Goal: Navigation & Orientation: Find specific page/section

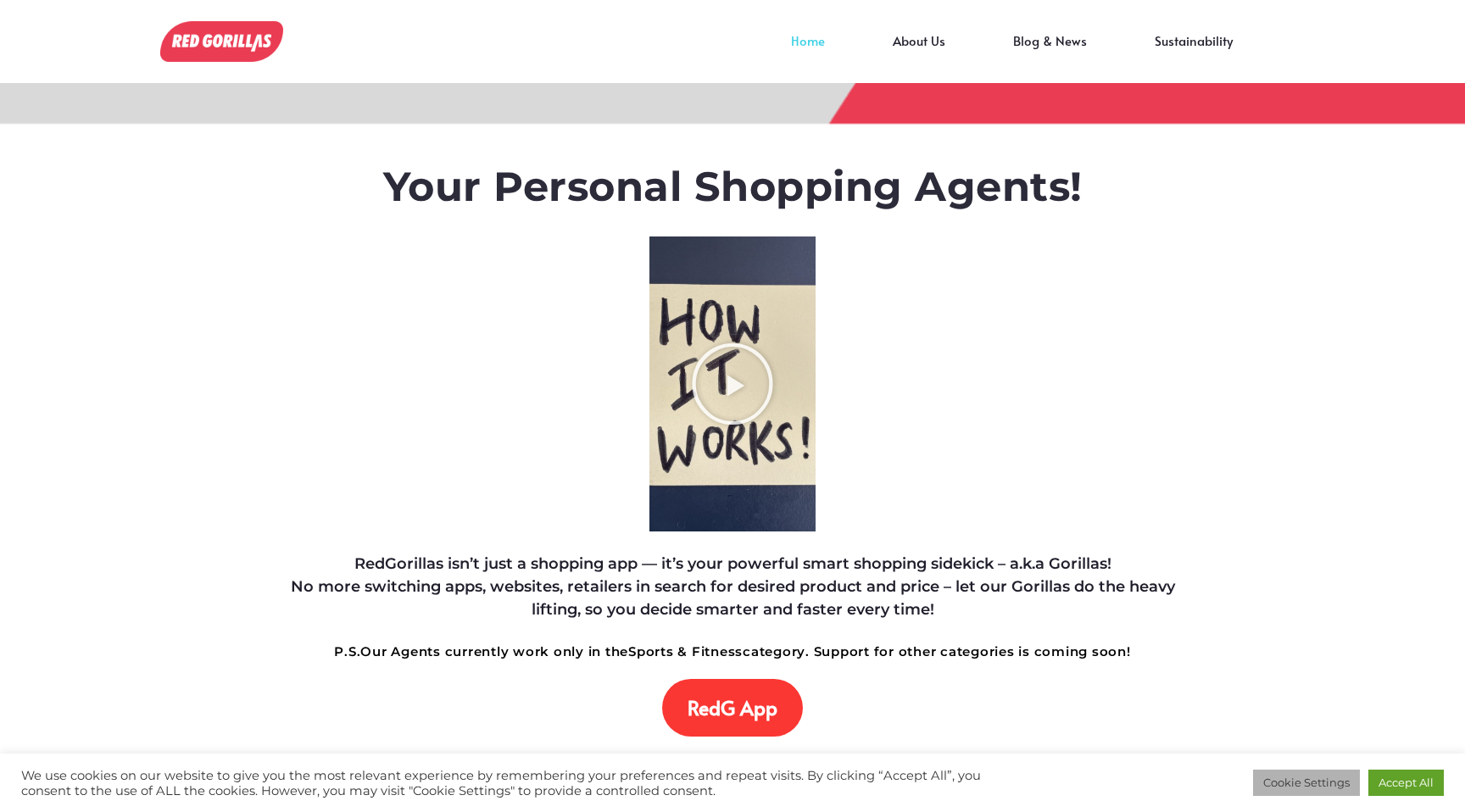
click at [1306, 782] on link "Cookie Settings" at bounding box center [1306, 783] width 107 height 27
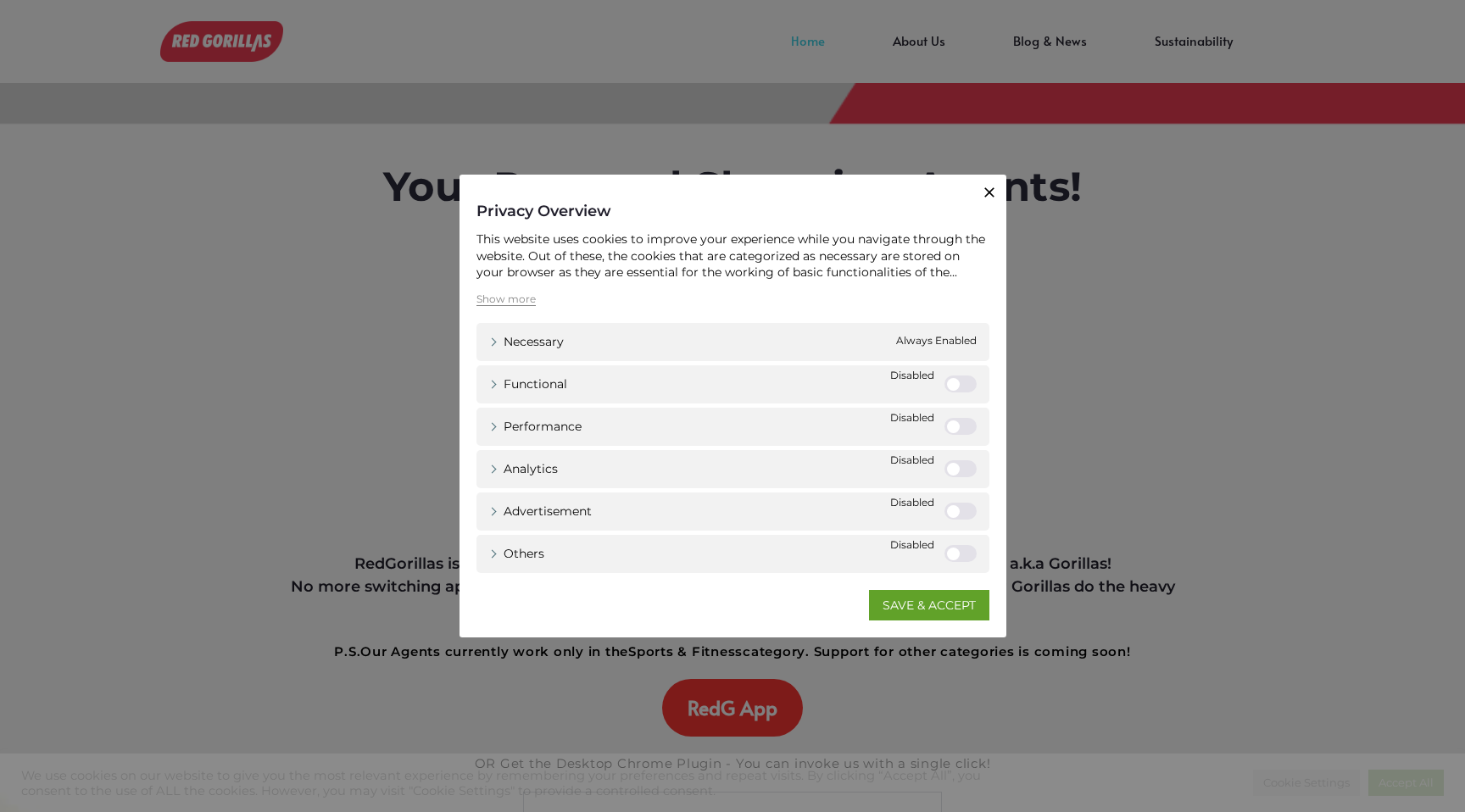
click at [932, 630] on div "Close Privacy Overview This website uses cookies to improve your experience whi…" at bounding box center [732, 406] width 547 height 463
click at [936, 663] on div "Close Privacy Overview This website uses cookies to improve your experience whi…" at bounding box center [732, 406] width 1465 height 812
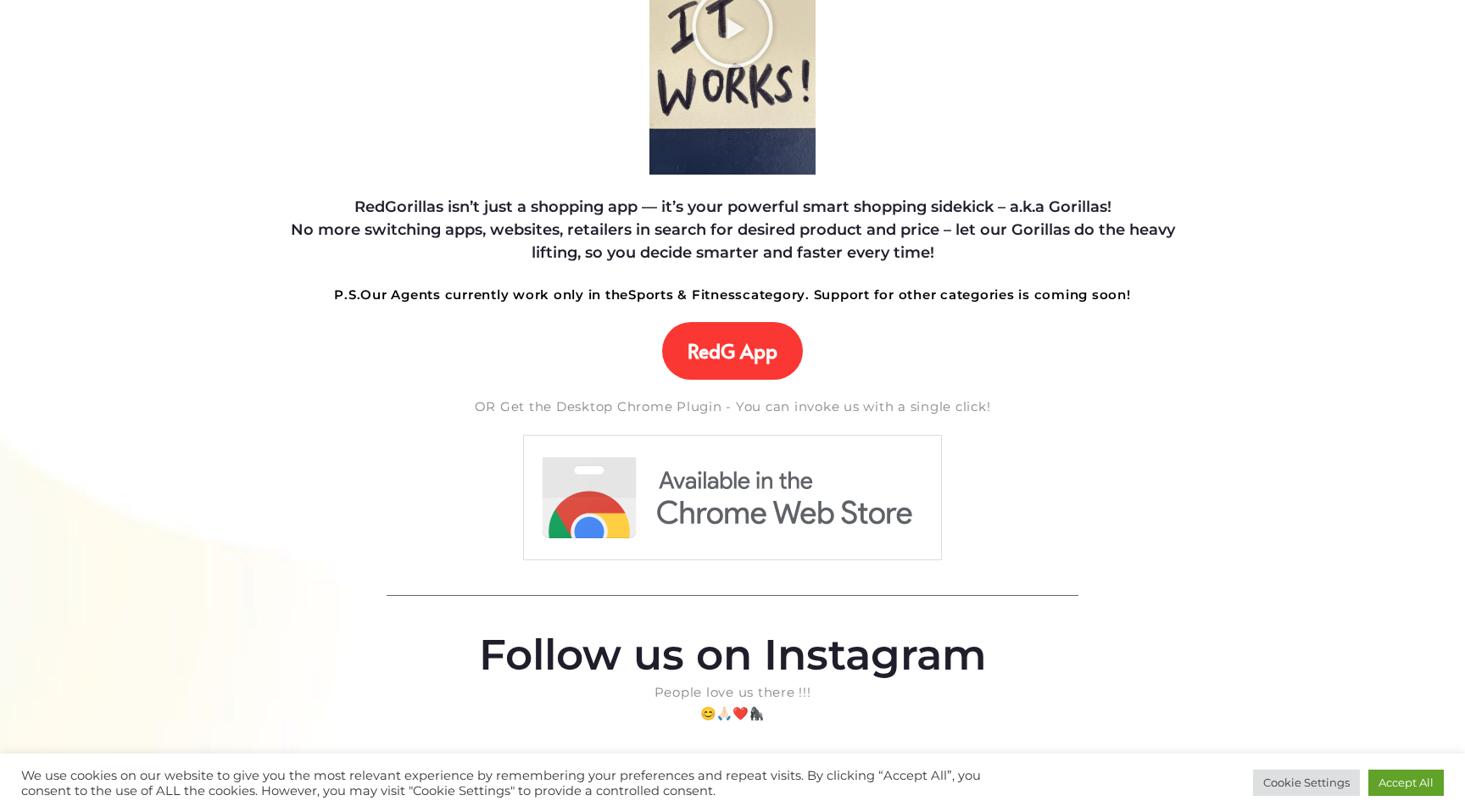
scroll to position [306, 0]
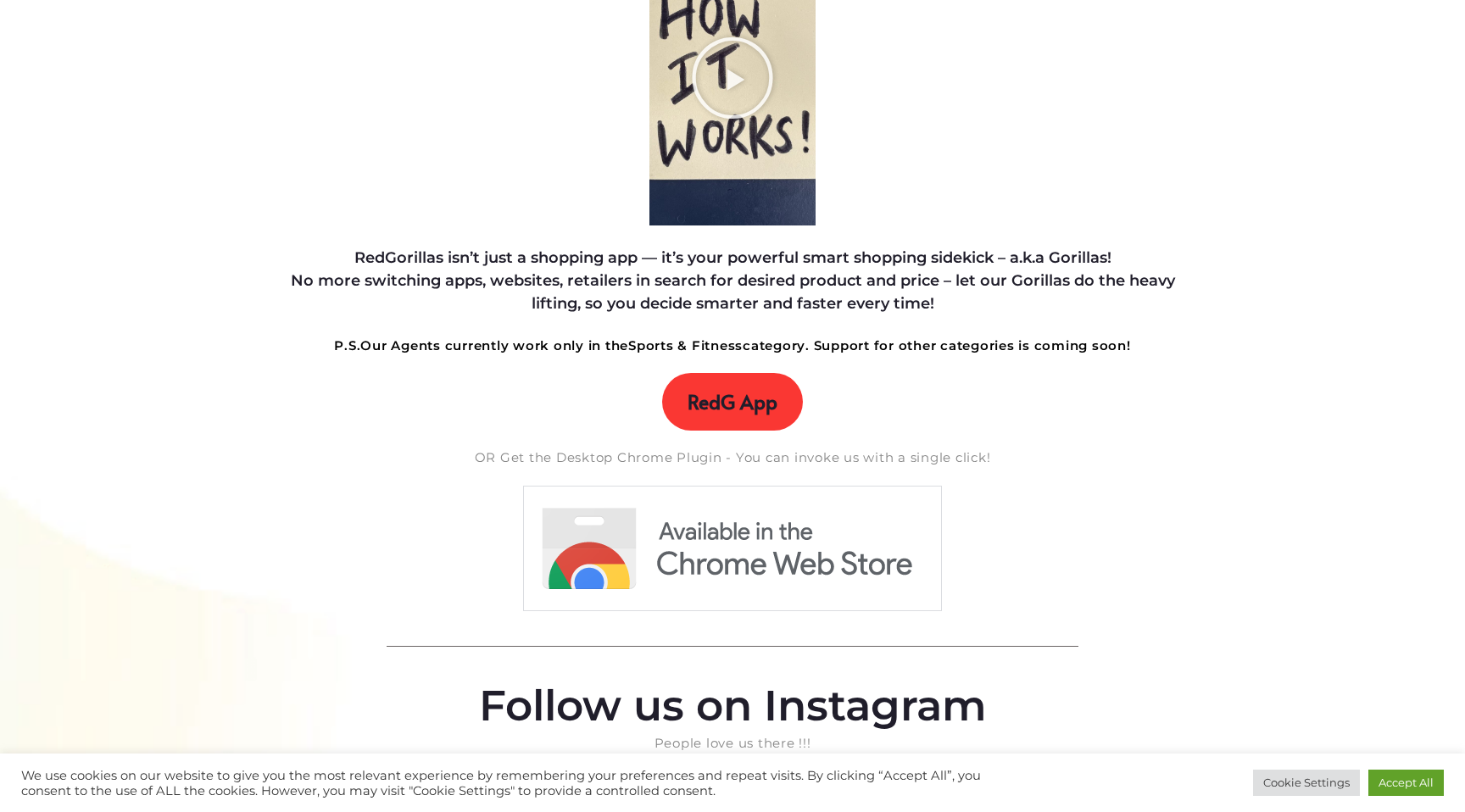
click at [713, 418] on link "RedG App" at bounding box center [732, 402] width 141 height 58
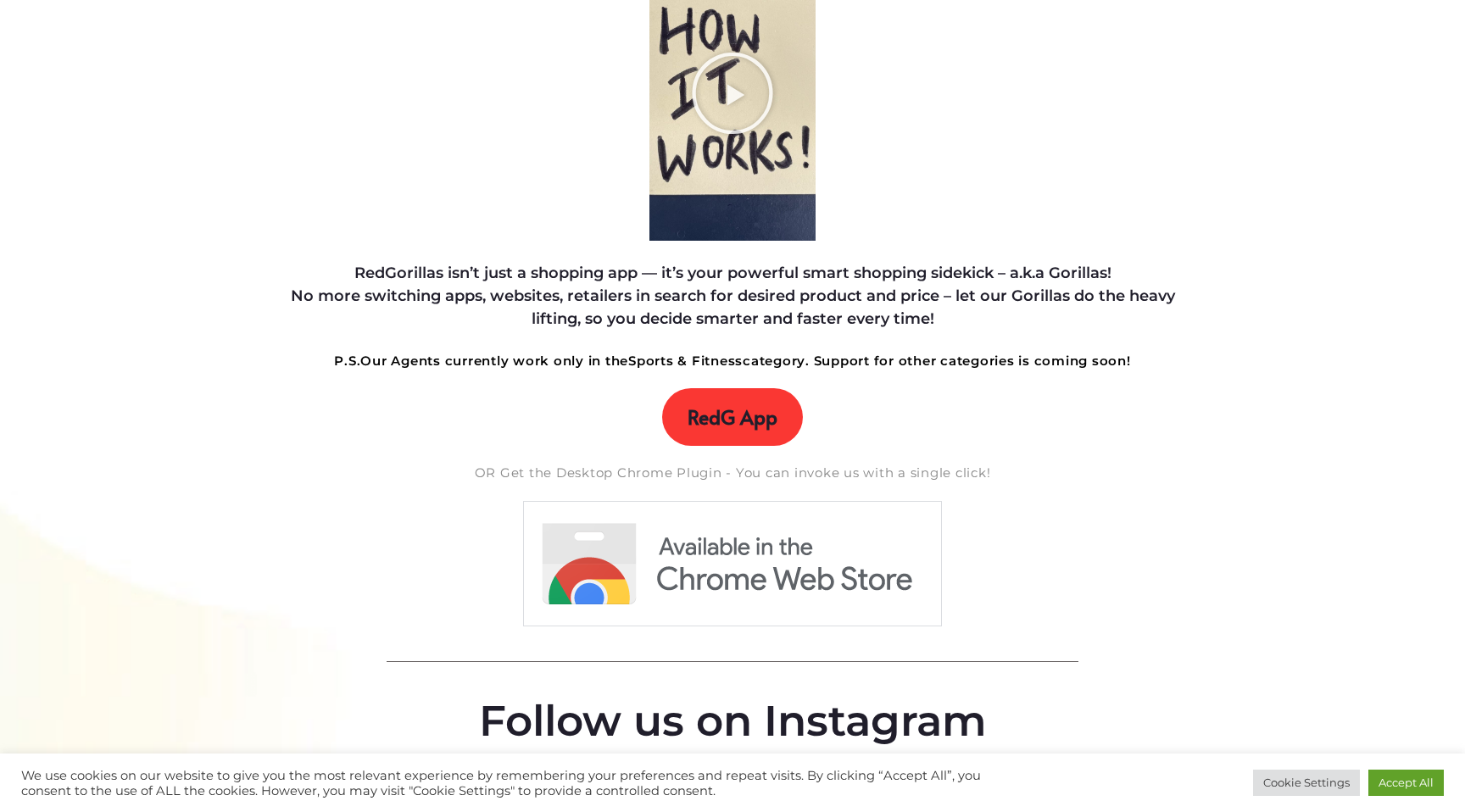
scroll to position [538, 0]
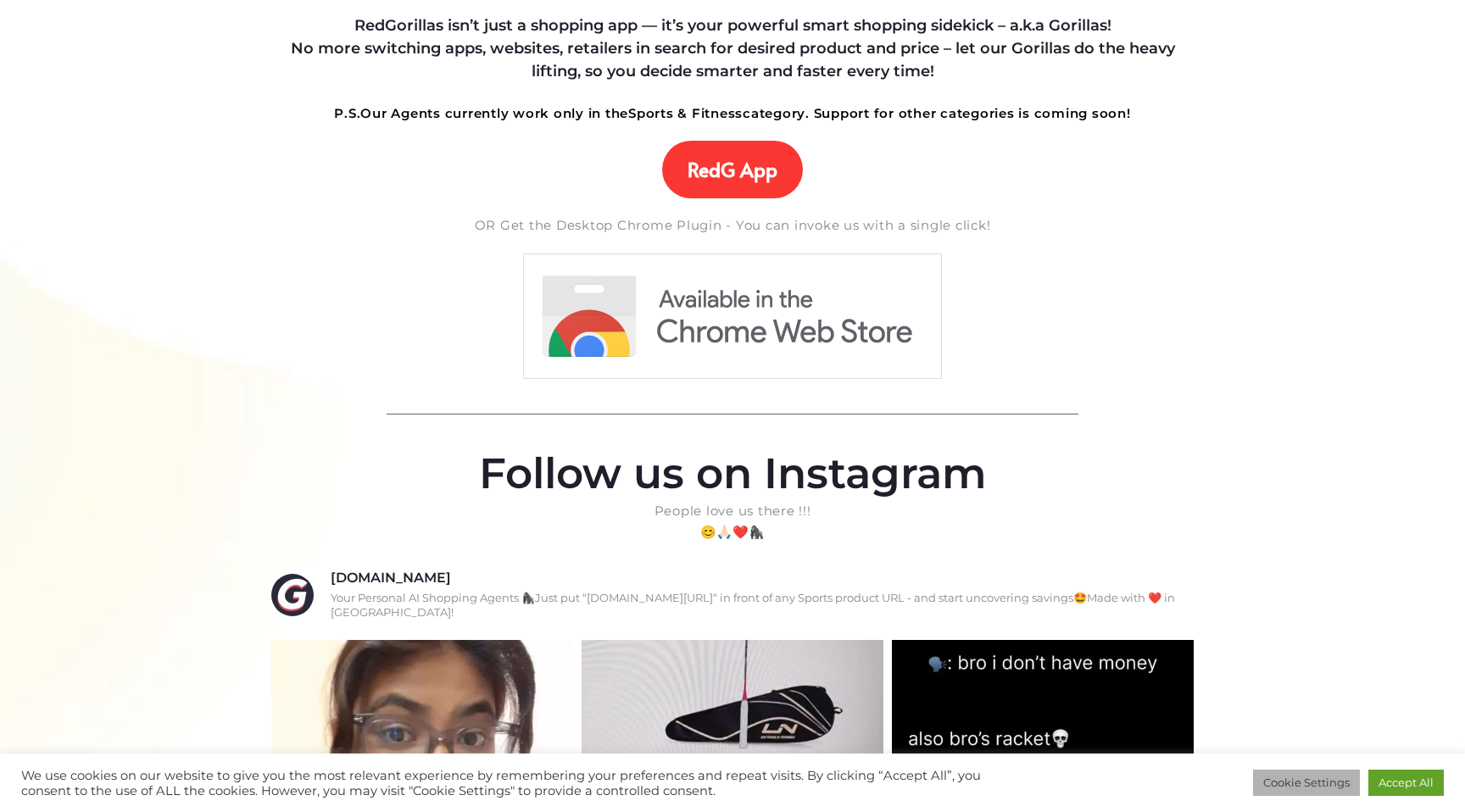
click at [1306, 783] on link "Cookie Settings" at bounding box center [1306, 783] width 107 height 27
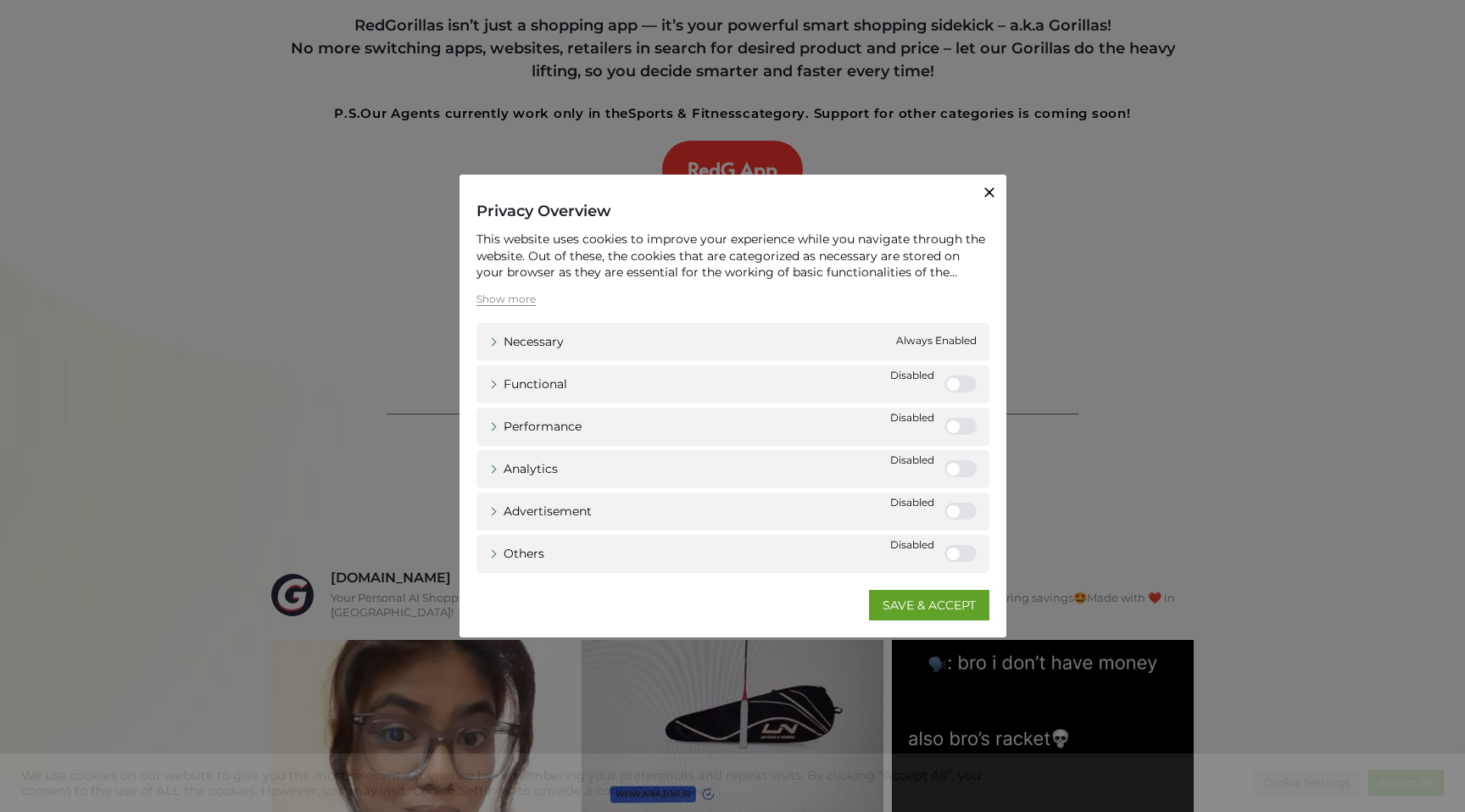
click at [989, 194] on icon "button" at bounding box center [989, 192] width 10 height 10
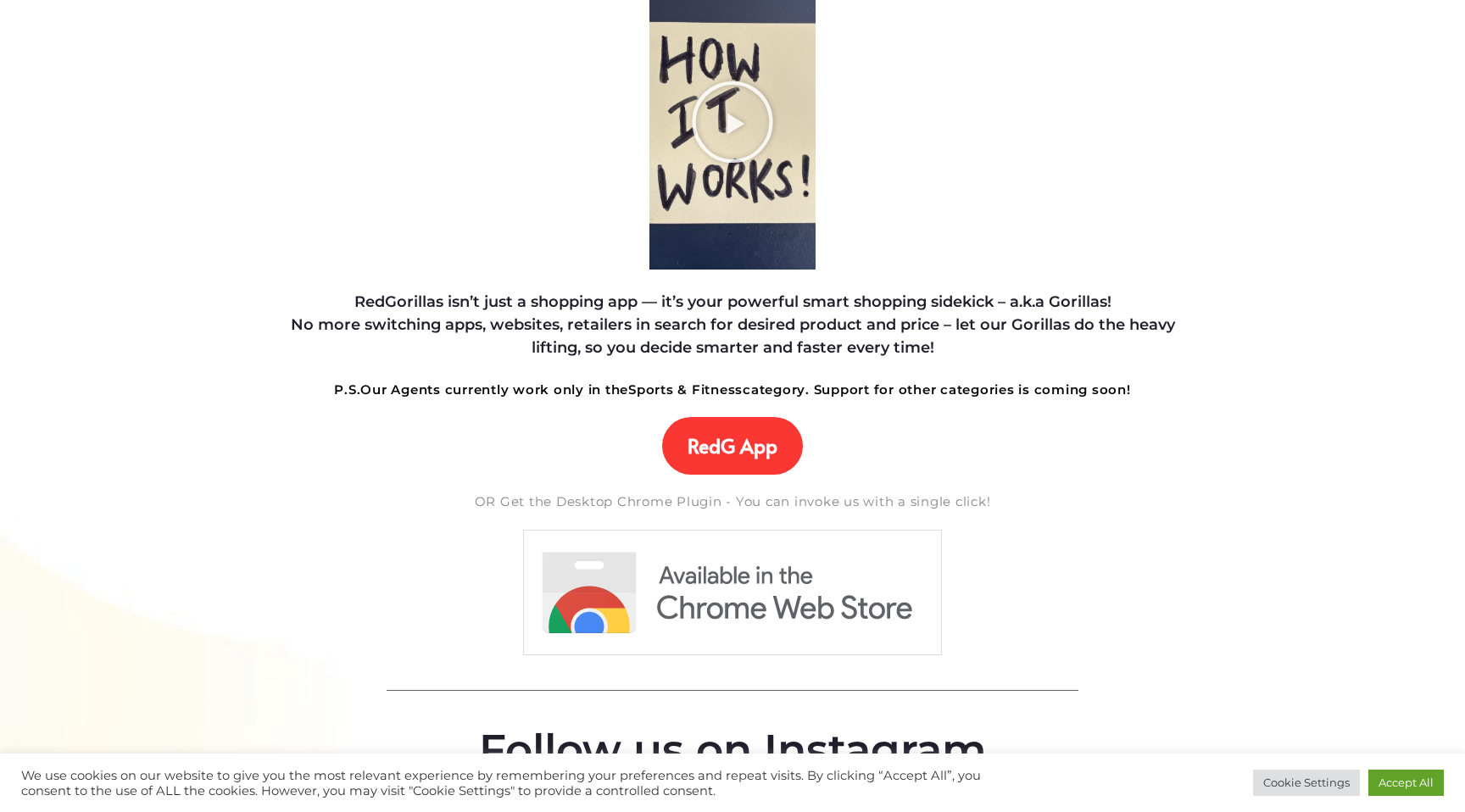
scroll to position [0, 0]
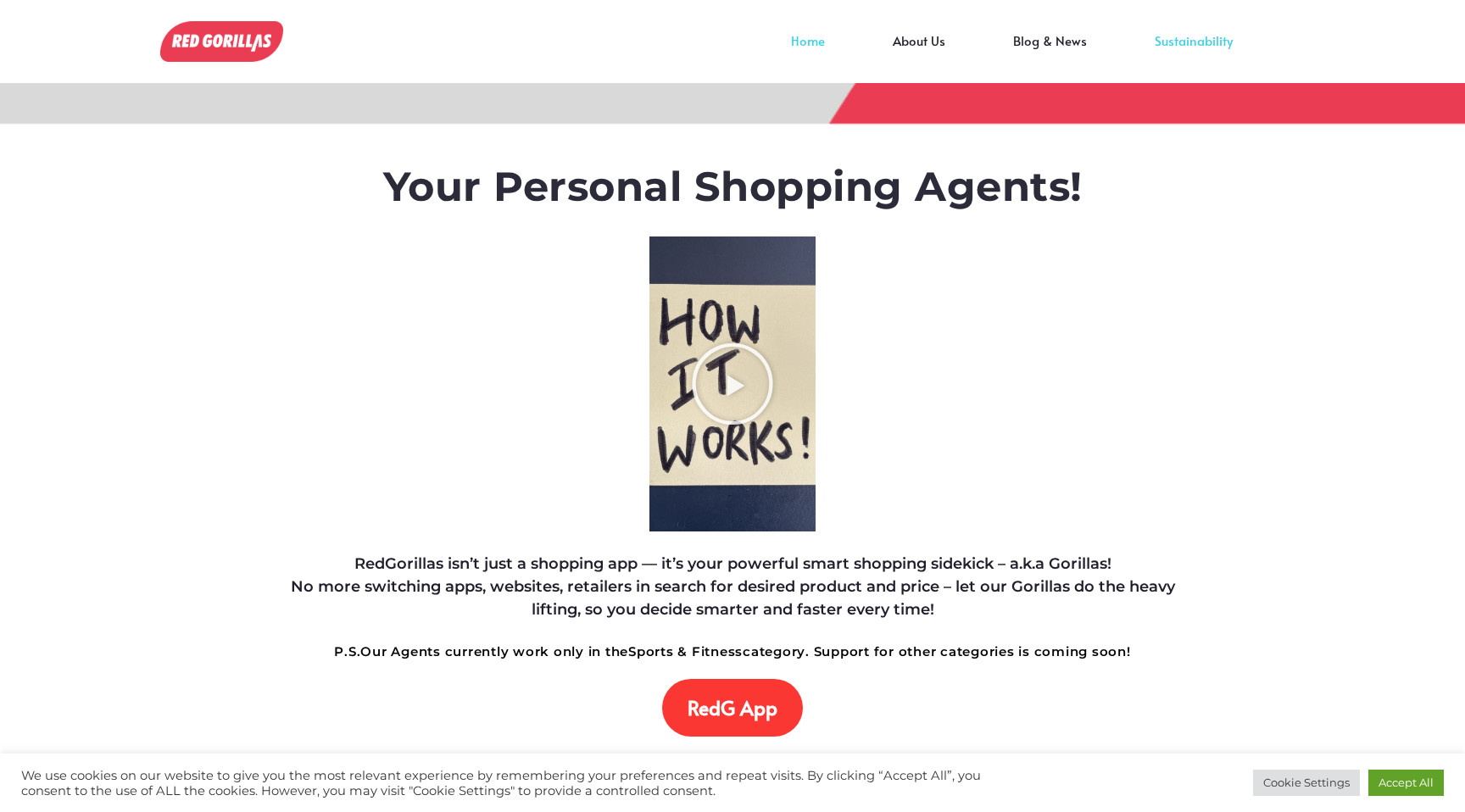
click at [1180, 41] on link "Sustainability" at bounding box center [1194, 53] width 146 height 26
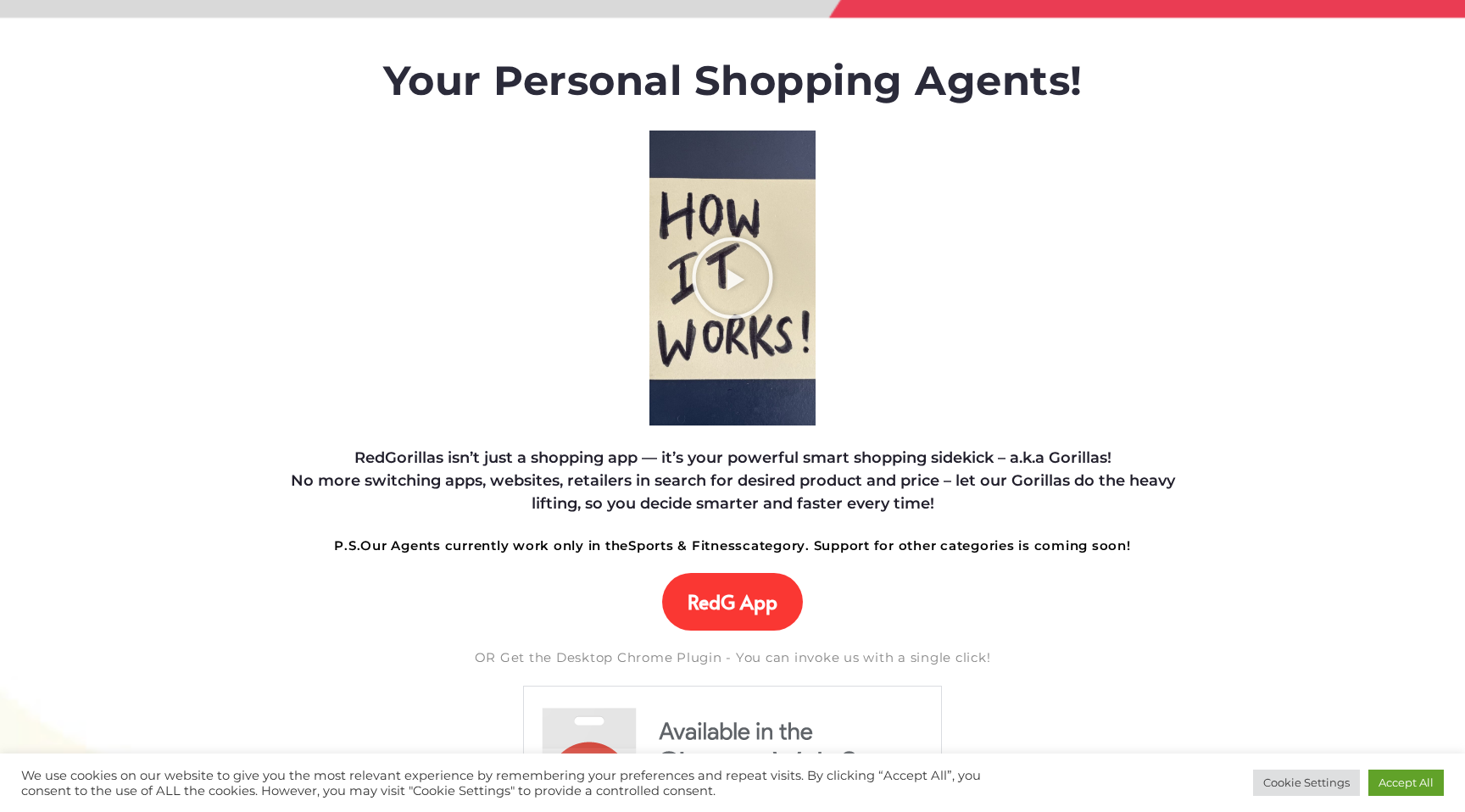
scroll to position [109, 0]
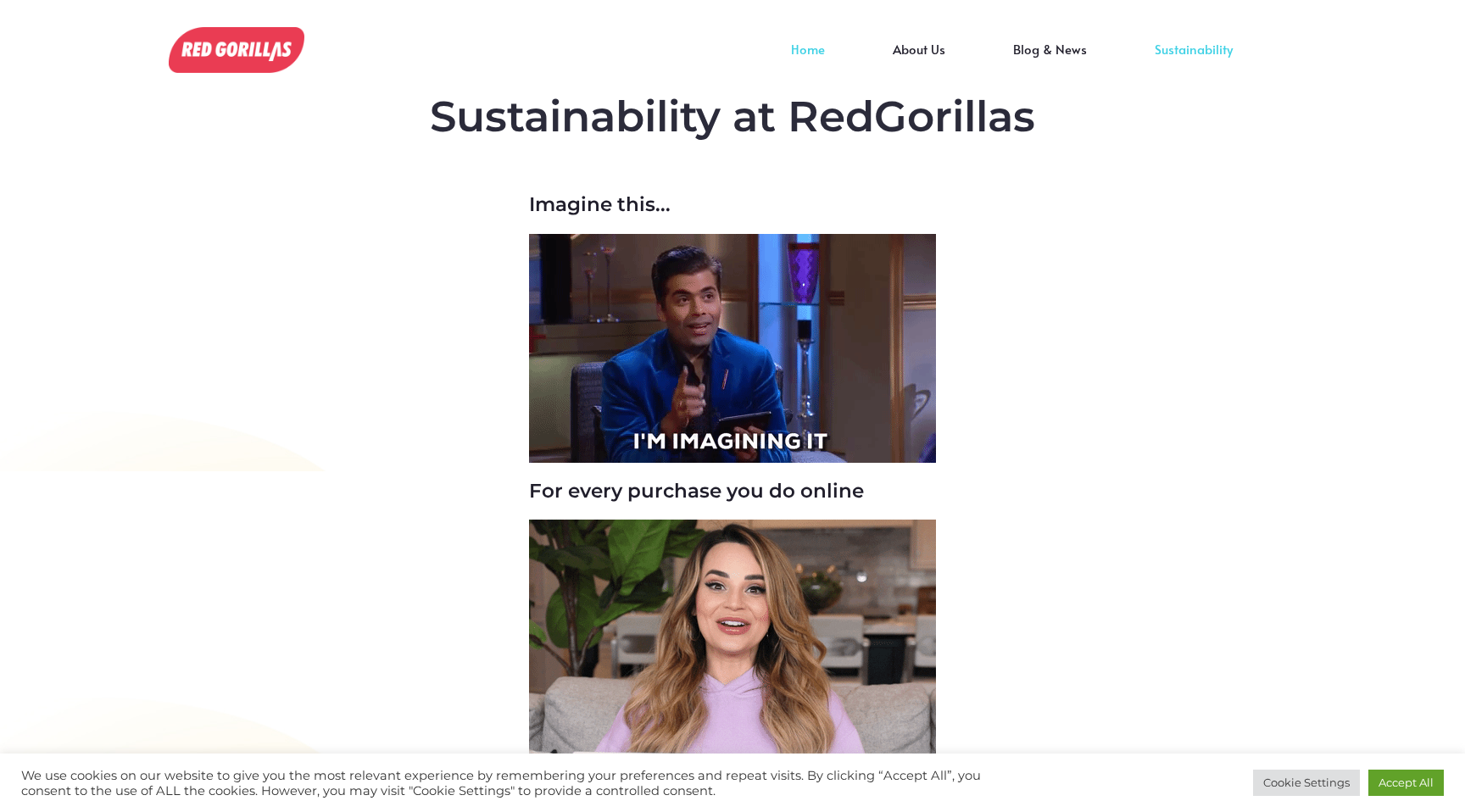
click at [821, 50] on link "Home" at bounding box center [808, 62] width 101 height 26
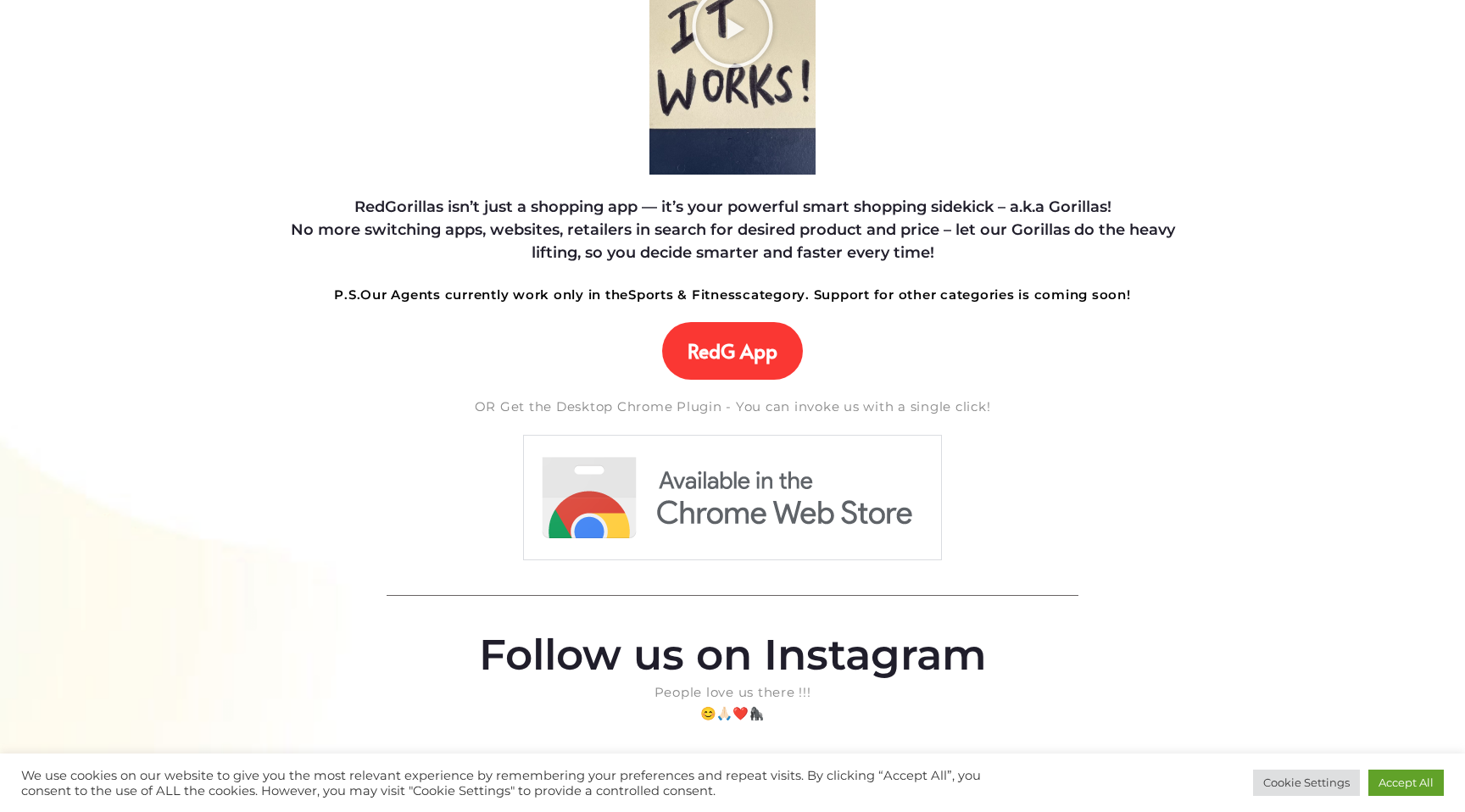
scroll to position [358, 0]
click at [720, 358] on span "RedG App" at bounding box center [732, 350] width 89 height 24
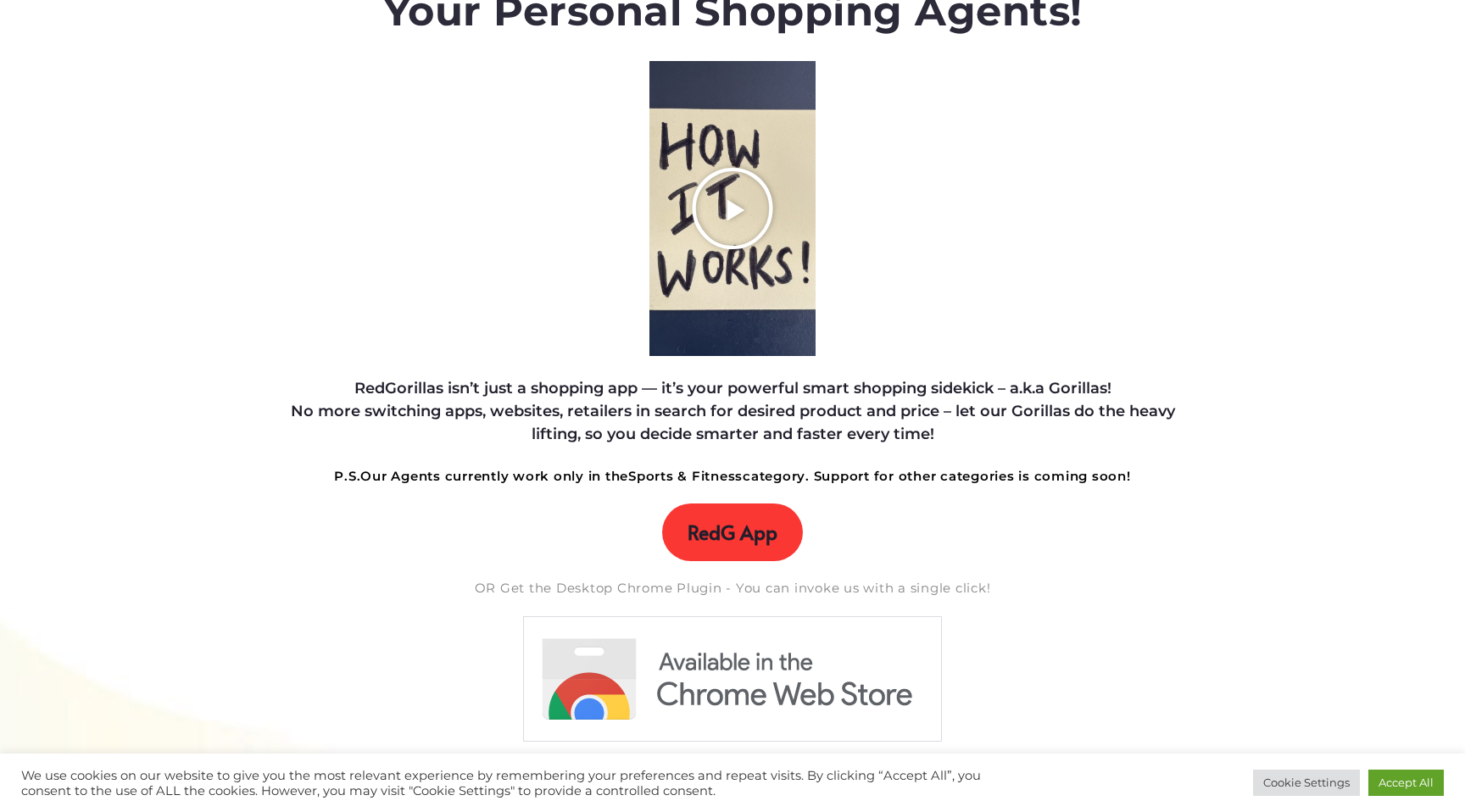
scroll to position [139, 0]
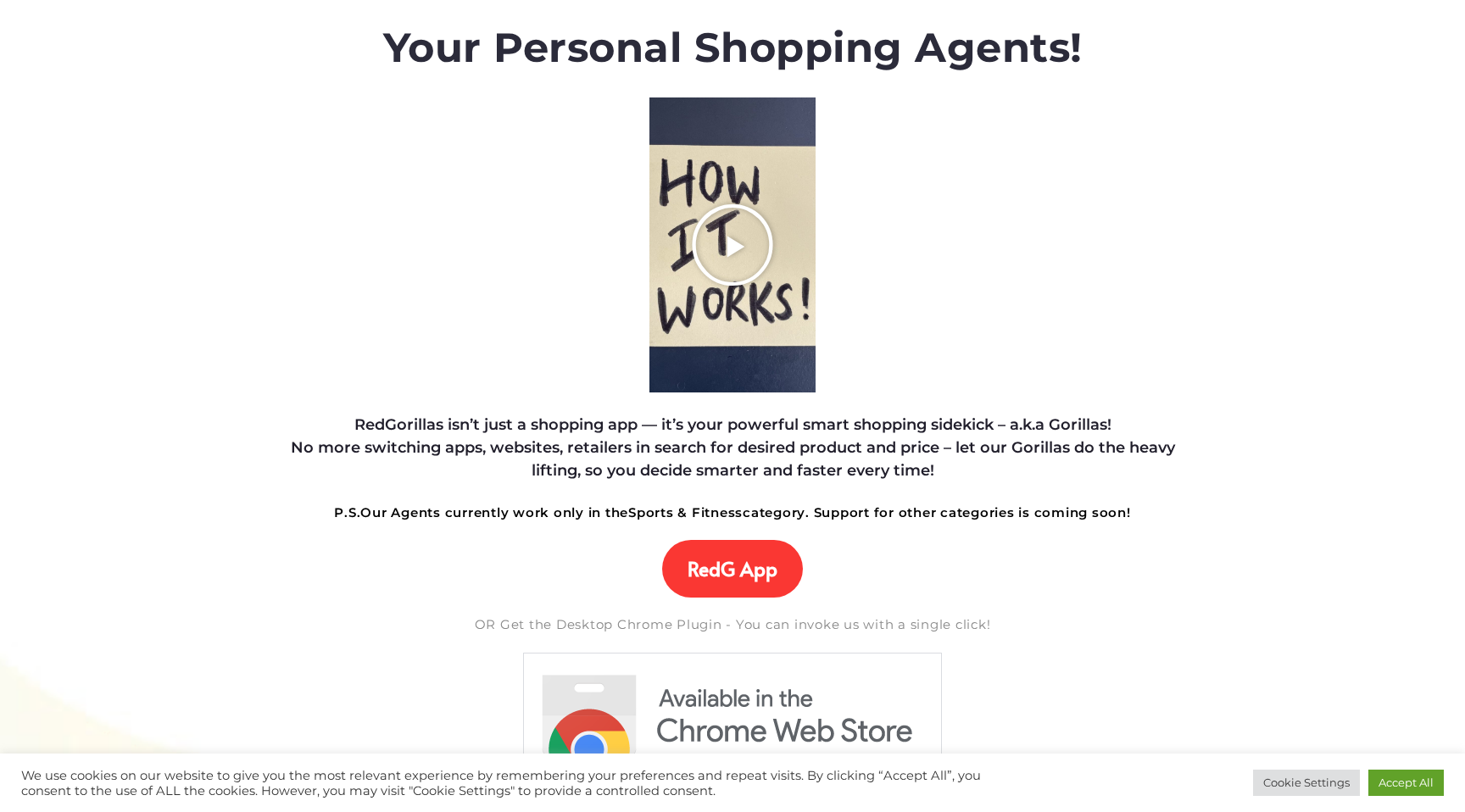
click at [724, 282] on icon "Play Video about RedGorillas How it Works" at bounding box center [733, 245] width 85 height 85
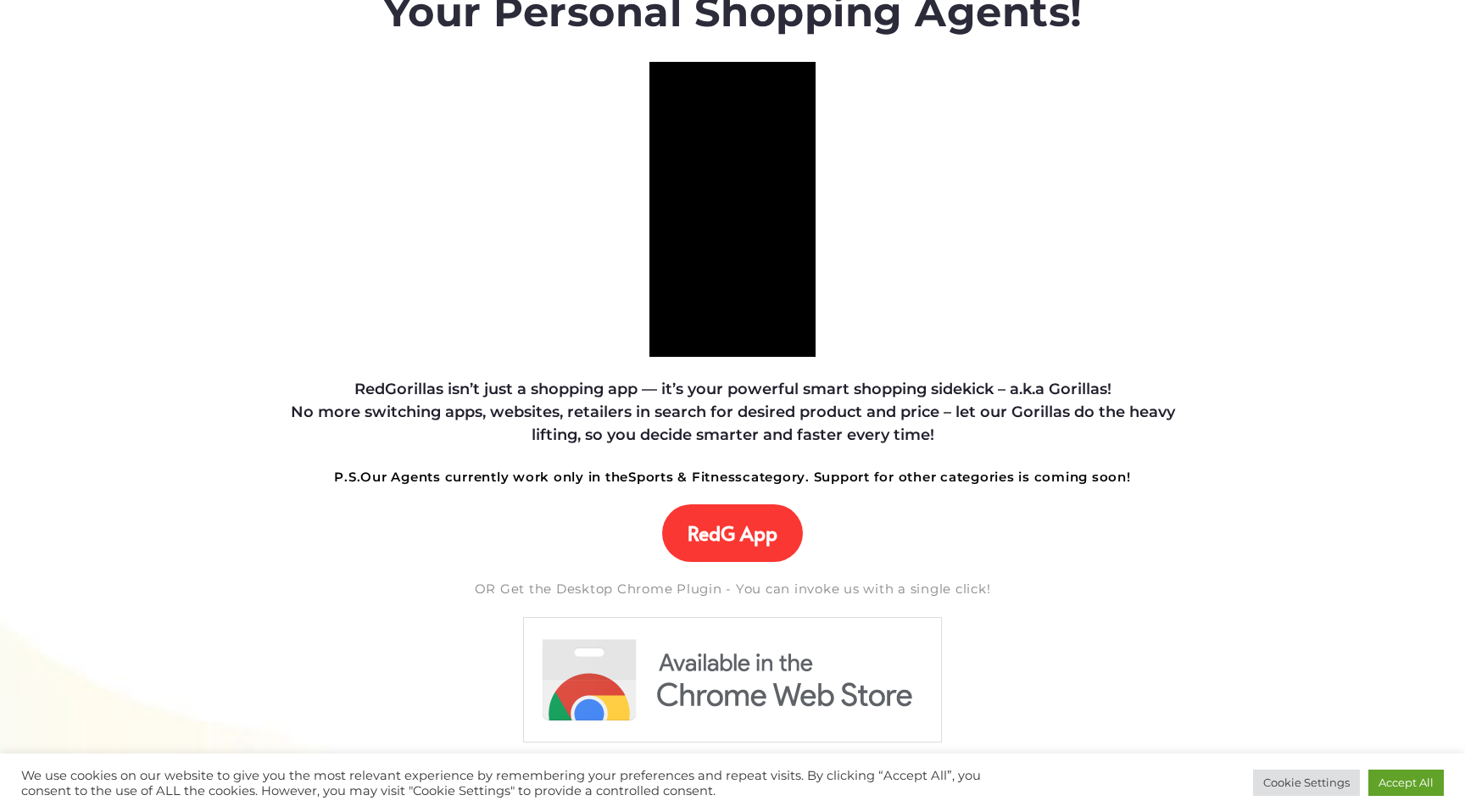
scroll to position [0, 0]
